Goal: Check status: Check status

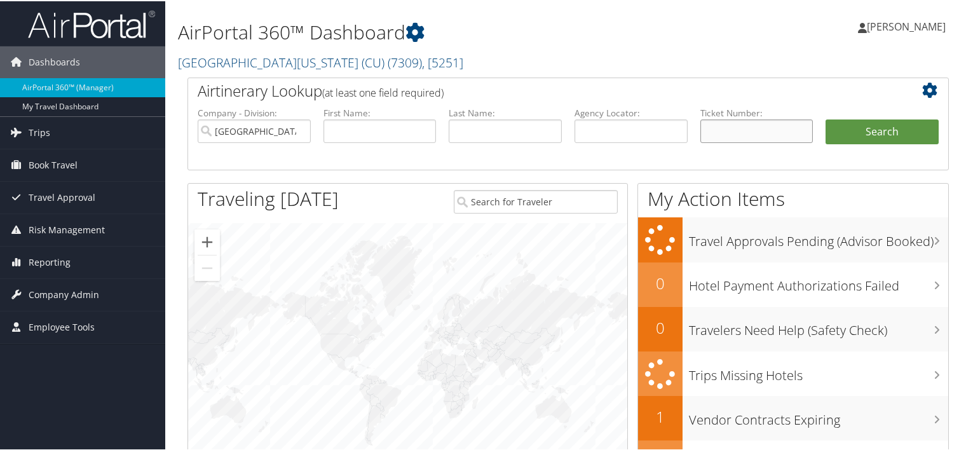
click at [756, 126] on input "text" at bounding box center [756, 130] width 113 height 24
paste input "0162320525777"
type input "0162320525777"
click at [868, 137] on button "Search" at bounding box center [881, 130] width 113 height 25
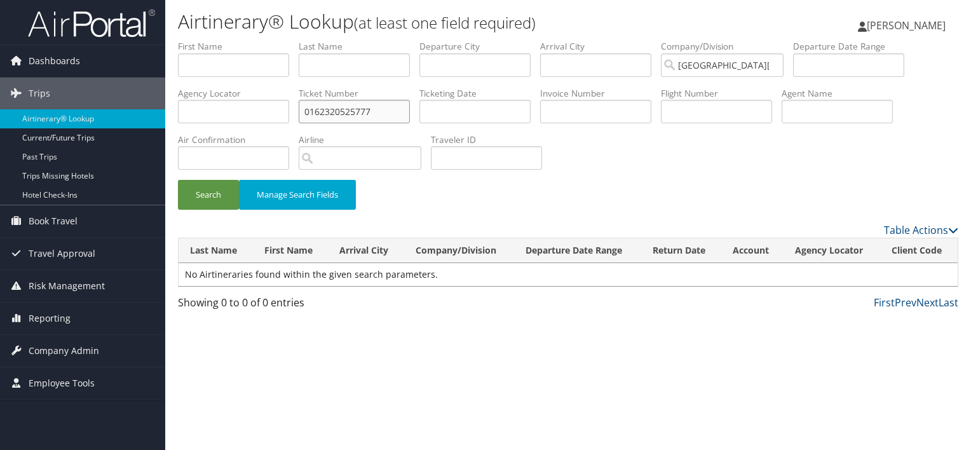
drag, startPoint x: 368, startPoint y: 114, endPoint x: 219, endPoint y: 122, distance: 149.5
click at [219, 40] on ul "First Name Last Name Departure City Arrival City Company/Division University of…" at bounding box center [568, 40] width 780 height 0
paste input "8900897574059"
click at [178, 180] on button "Search" at bounding box center [208, 195] width 61 height 30
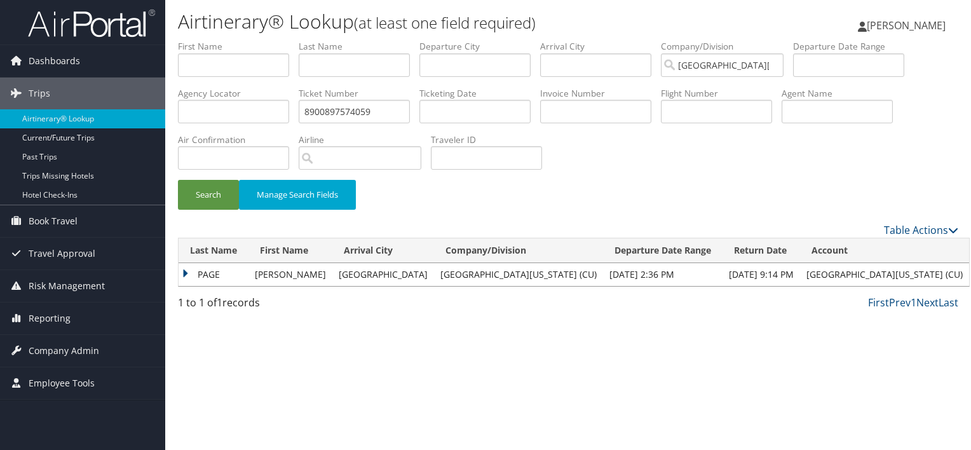
click at [206, 269] on td "PAGE" at bounding box center [213, 274] width 70 height 23
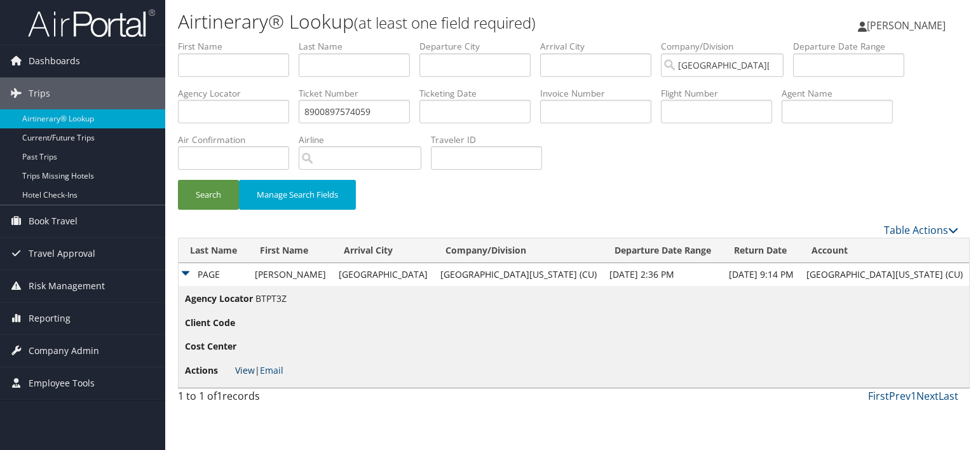
click at [244, 373] on link "View" at bounding box center [245, 370] width 20 height 12
drag, startPoint x: 403, startPoint y: 114, endPoint x: 269, endPoint y: 126, distance: 135.2
click at [269, 40] on ul "First Name Last Name Departure City Arrival City Company/Division University of…" at bounding box center [568, 40] width 780 height 0
paste input "0162320525777"
type input "0162320525777"
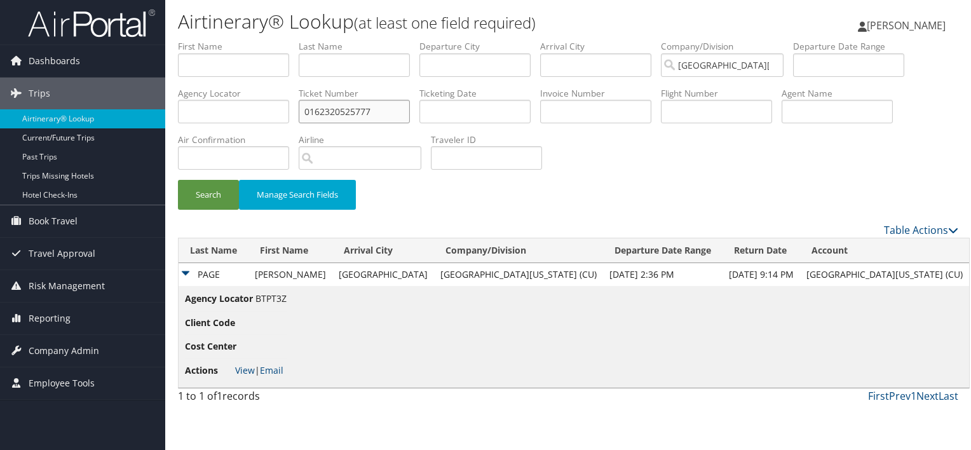
click at [178, 180] on button "Search" at bounding box center [208, 195] width 61 height 30
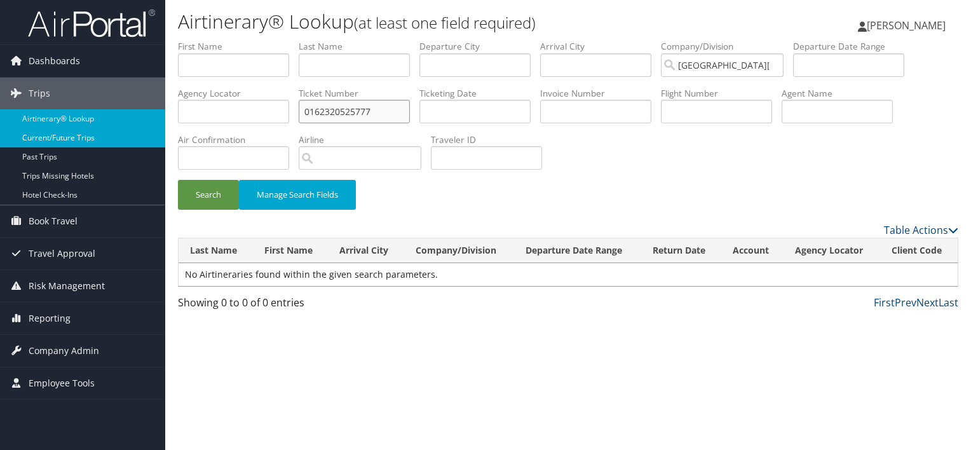
drag, startPoint x: 302, startPoint y: 97, endPoint x: 112, endPoint y: 133, distance: 194.0
click at [112, 133] on div "Dashboards AirPortal 360™ (Manager) My Travel Dashboard Trips Airtinerary® Look…" at bounding box center [485, 225] width 971 height 450
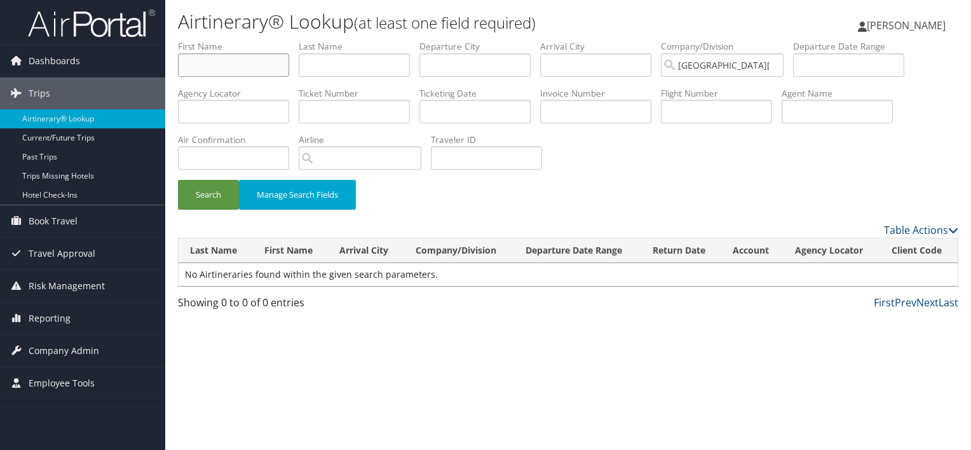
click at [224, 63] on input "text" at bounding box center [233, 65] width 111 height 24
type input "ch"
type input "spears"
click at [178, 180] on button "Search" at bounding box center [208, 195] width 61 height 30
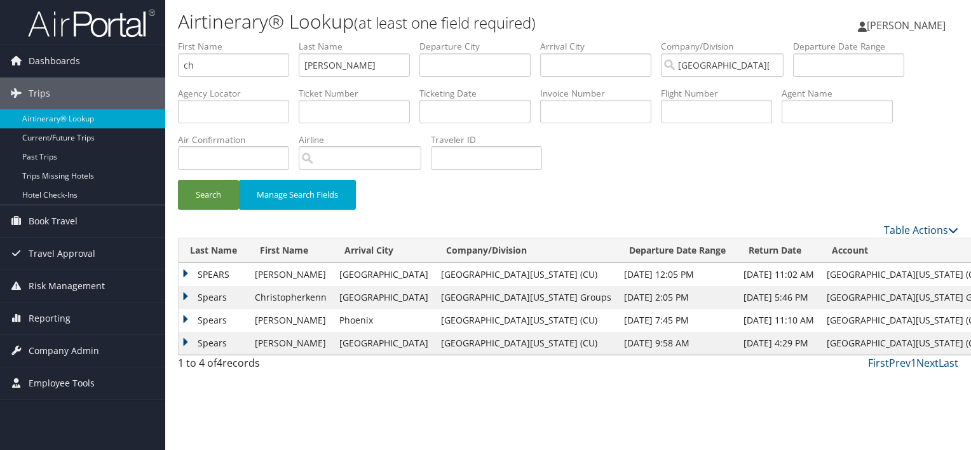
click at [216, 272] on td "SPEARS" at bounding box center [213, 274] width 70 height 23
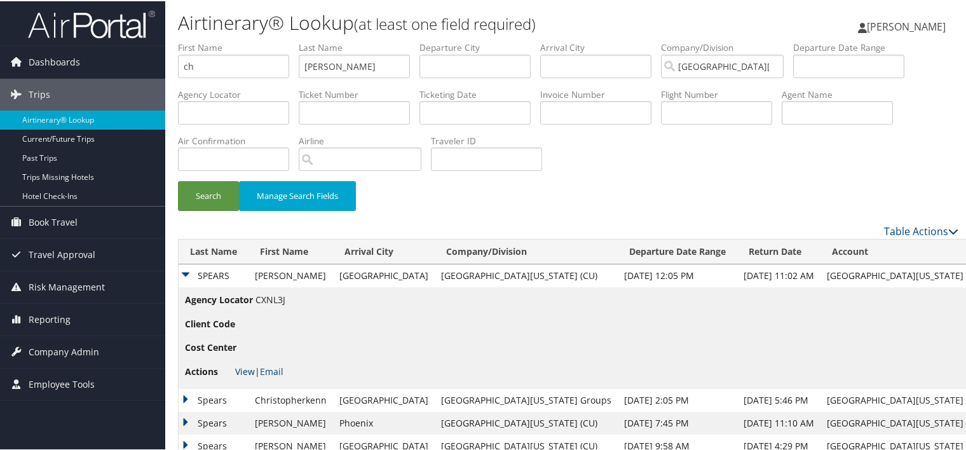
click at [245, 371] on link "View" at bounding box center [245, 370] width 20 height 12
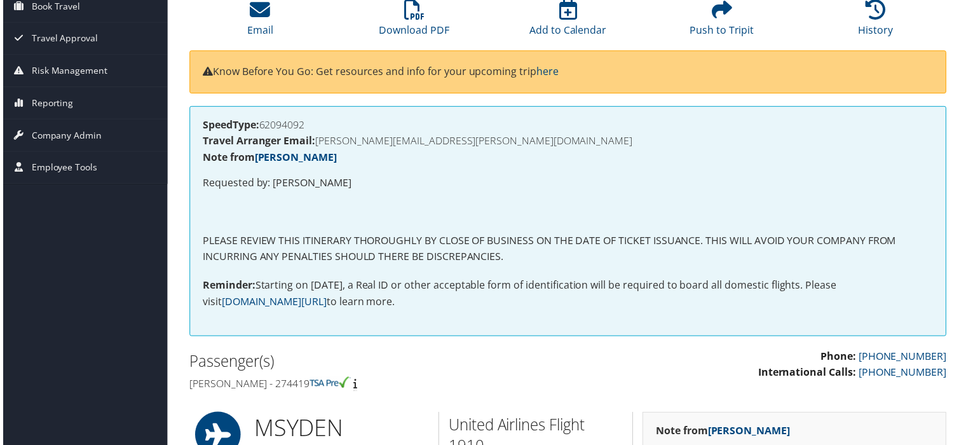
scroll to position [118, 0]
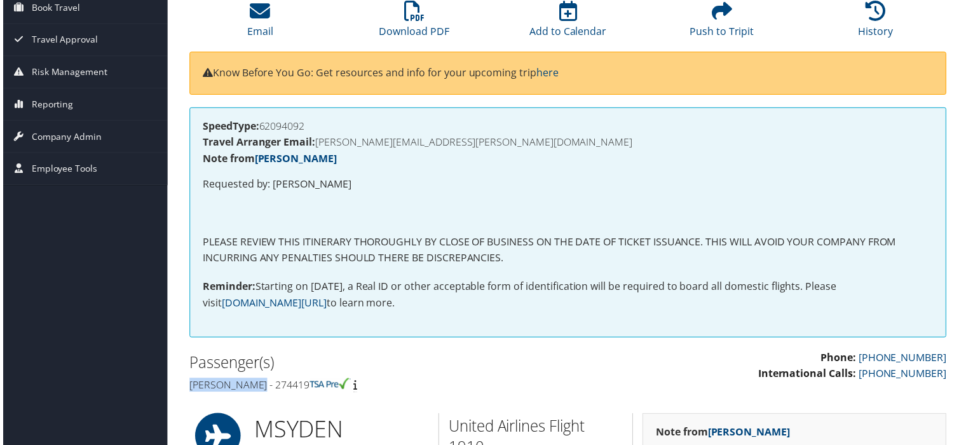
drag, startPoint x: 252, startPoint y: 386, endPoint x: 187, endPoint y: 386, distance: 64.8
click at [187, 386] on h4 "Phillip Page - 274419" at bounding box center [372, 387] width 371 height 14
copy h4 "Phillip Page"
click at [414, 33] on link "Download PDF" at bounding box center [413, 23] width 71 height 30
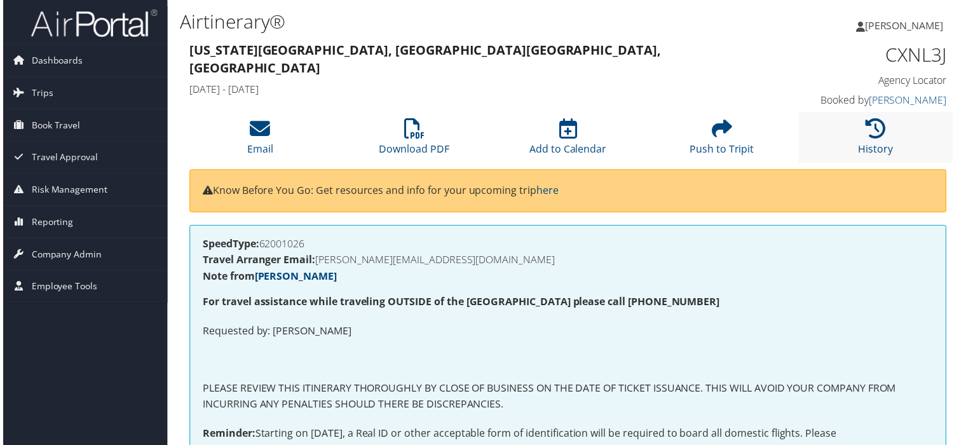
click at [884, 123] on li "History" at bounding box center [877, 137] width 155 height 51
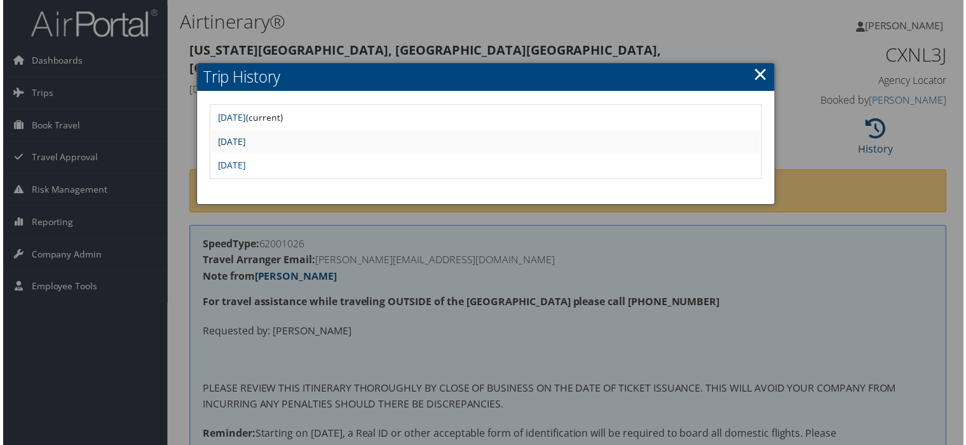
click at [245, 137] on link "Fri Aug 1 14:36:22 MDT 2025" at bounding box center [230, 142] width 29 height 12
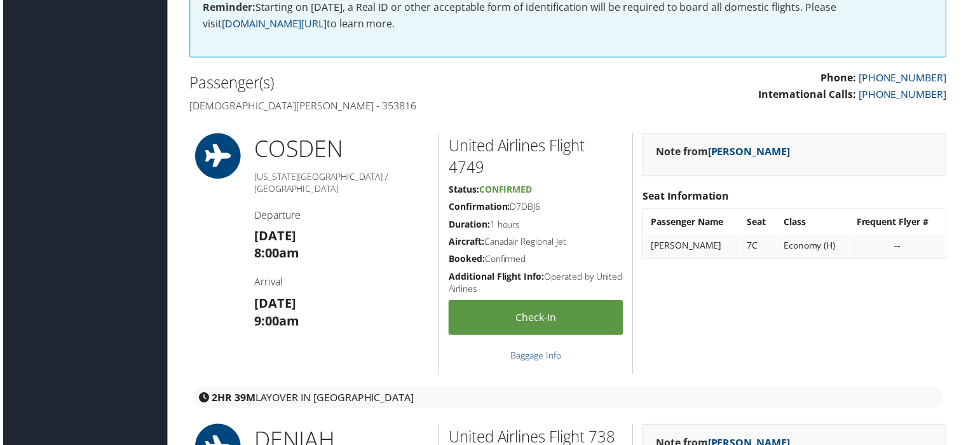
scroll to position [366, 0]
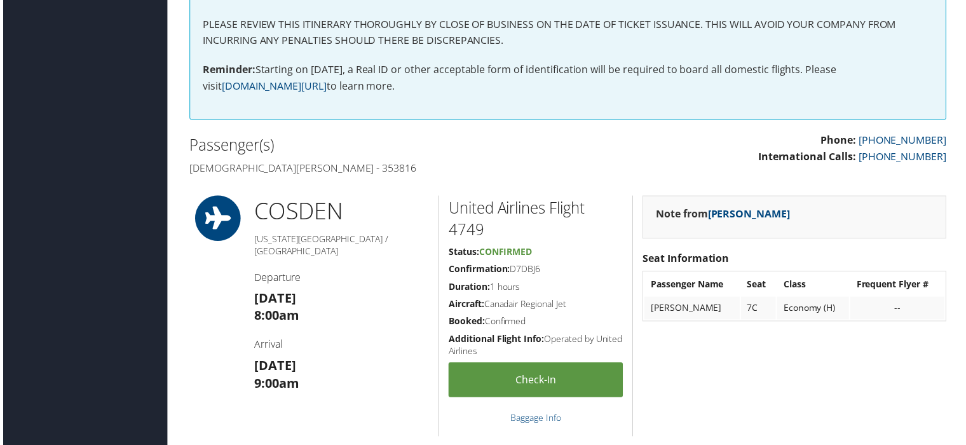
click at [358, 167] on h4 "[DEMOGRAPHIC_DATA][PERSON_NAME] - 353816" at bounding box center [372, 168] width 371 height 14
copy h4 "353816"
